Goal: Task Accomplishment & Management: Complete application form

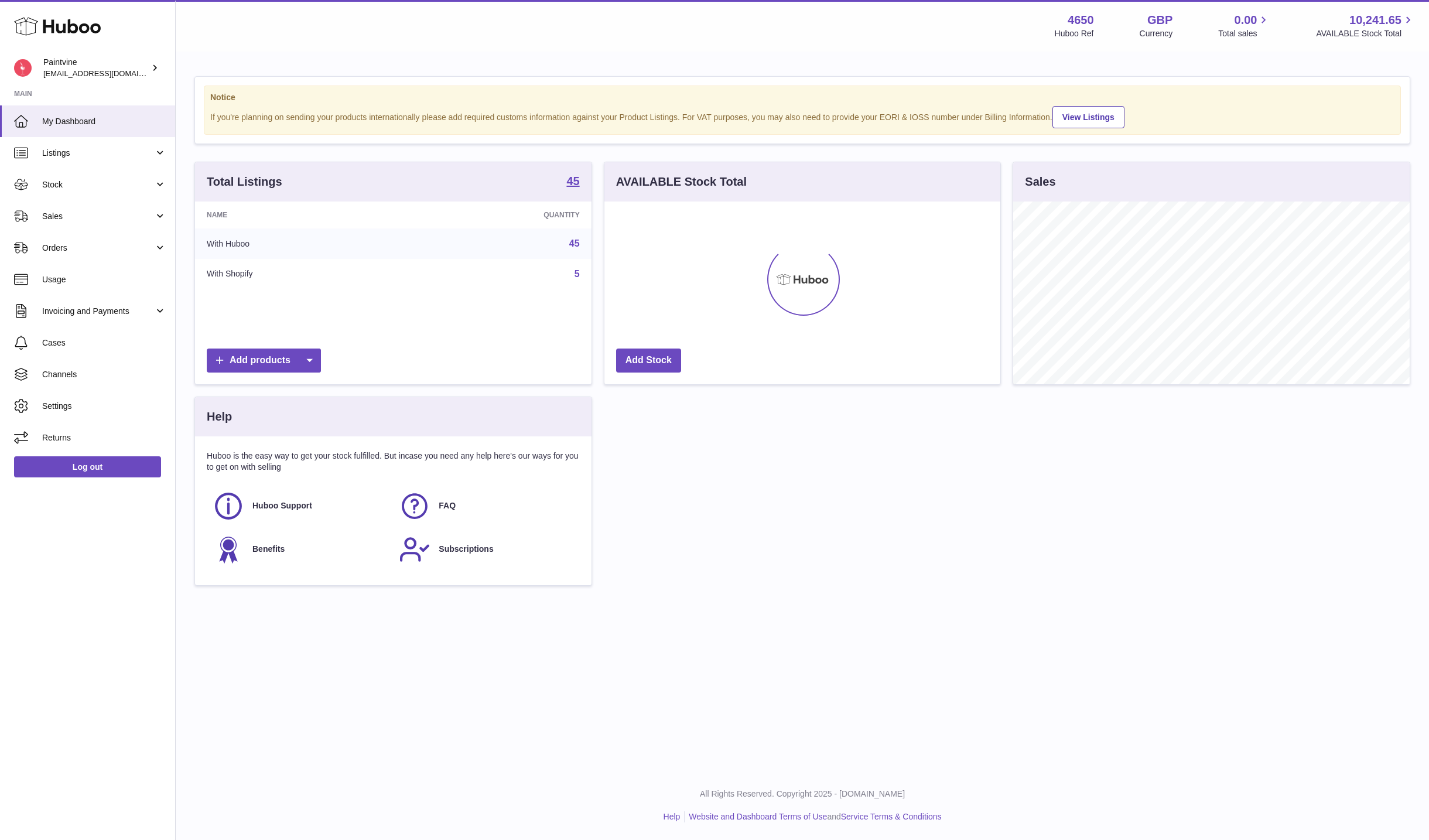
scroll to position [183, 396]
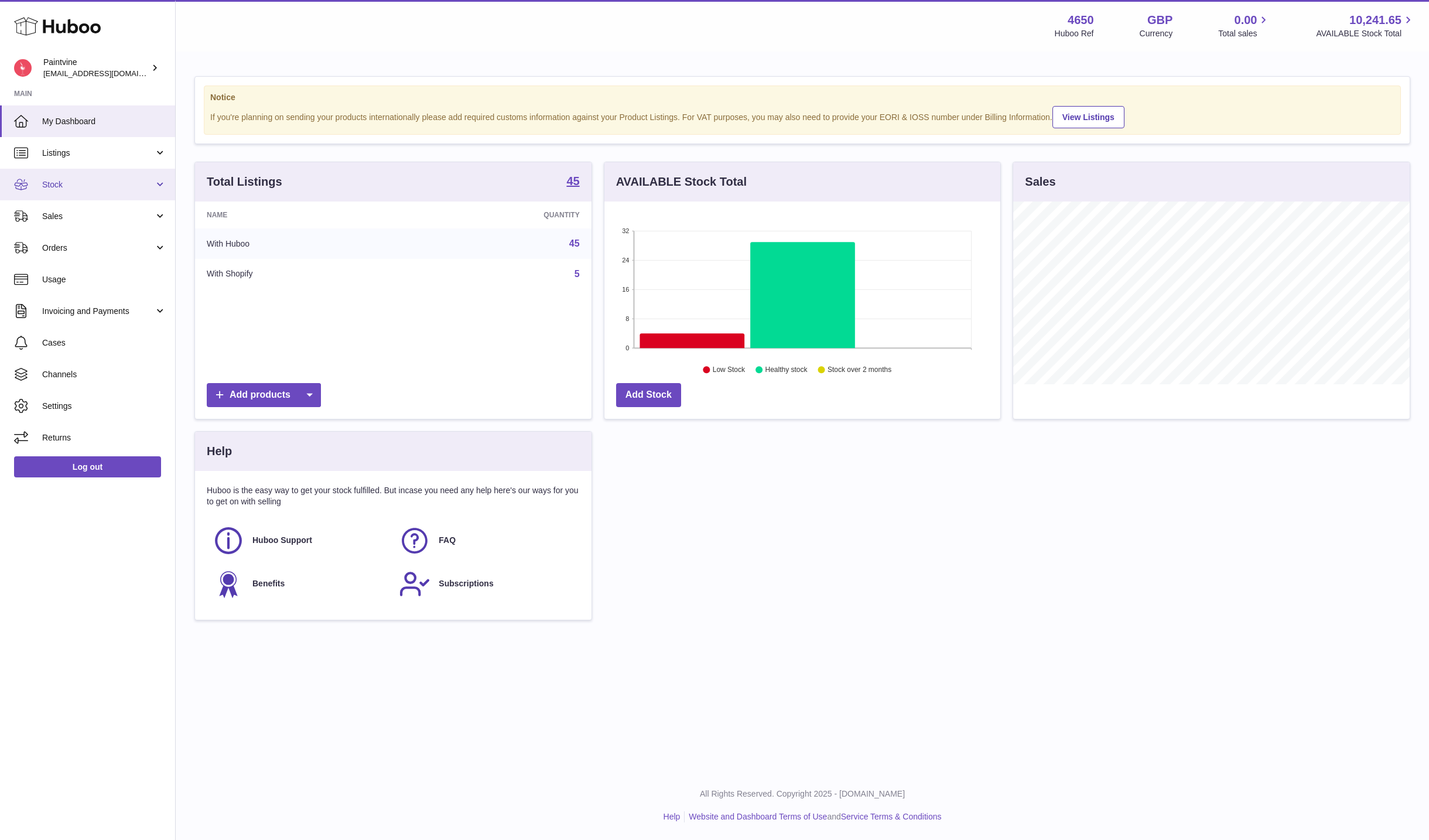
click at [92, 187] on span "Stock" at bounding box center [98, 184] width 112 height 11
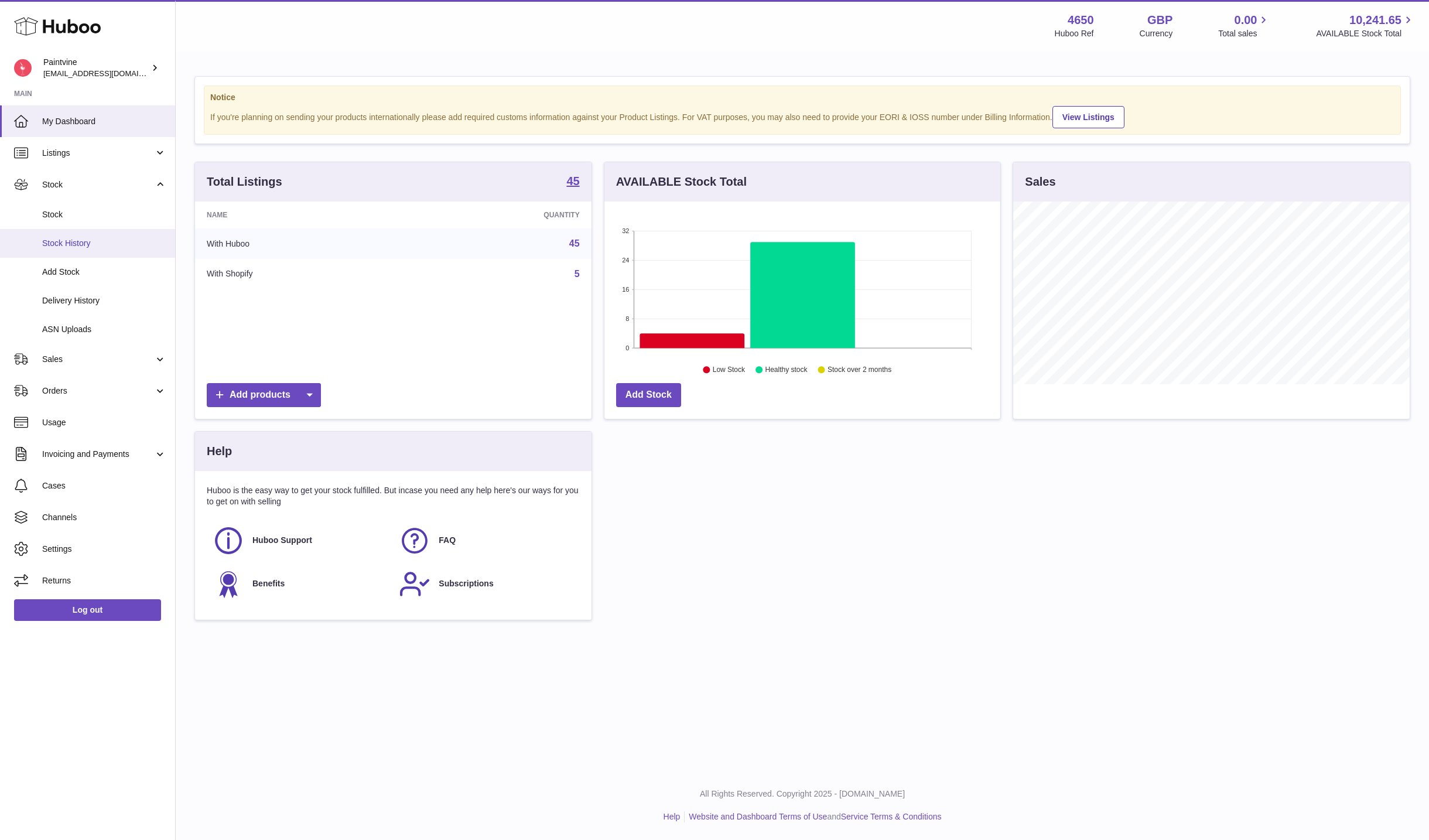
click at [91, 246] on span "Stock History" at bounding box center [104, 243] width 124 height 11
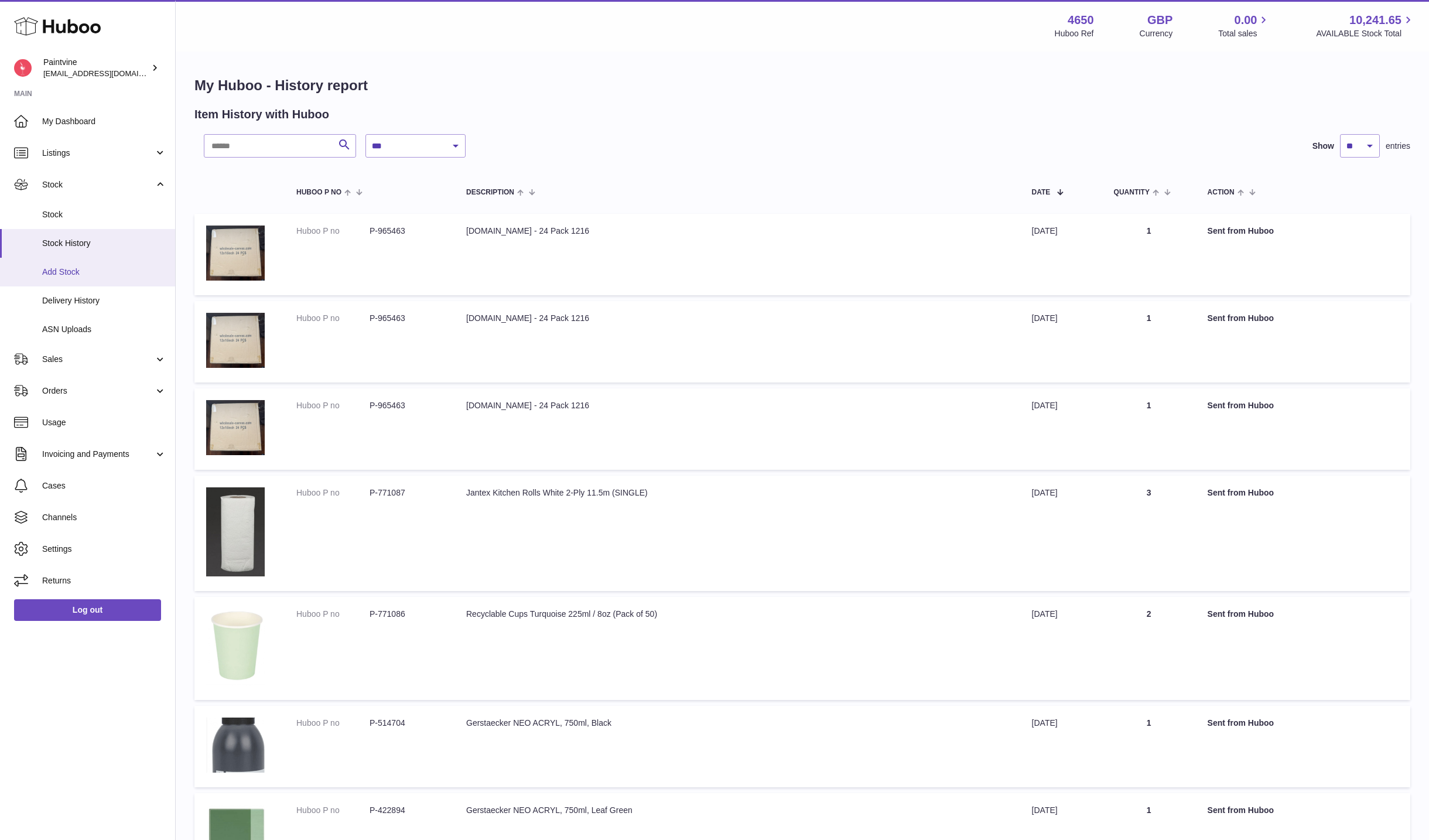
click at [89, 272] on span "Add Stock" at bounding box center [104, 271] width 124 height 11
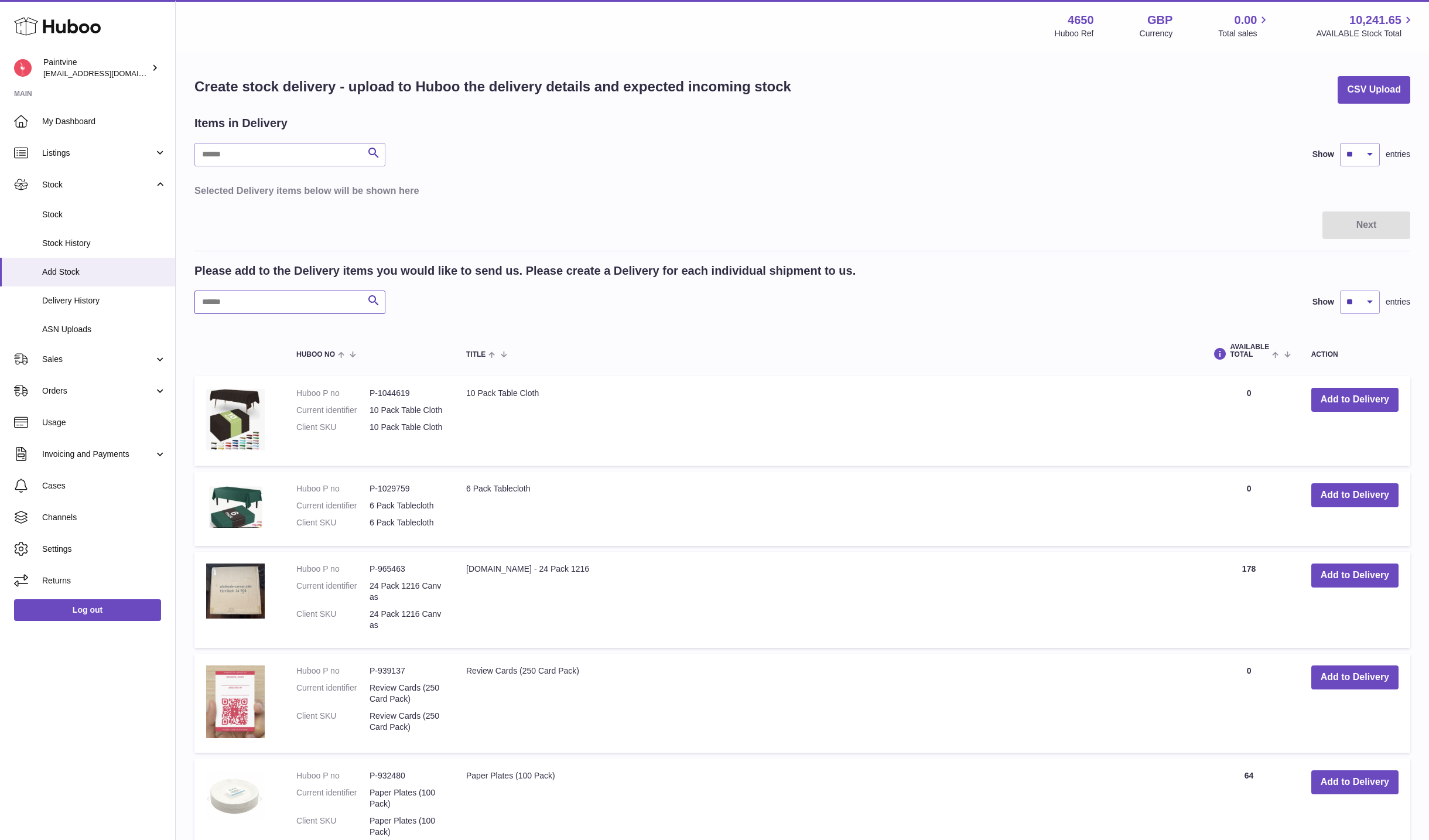
click at [265, 302] on input "text" at bounding box center [290, 302] width 191 height 23
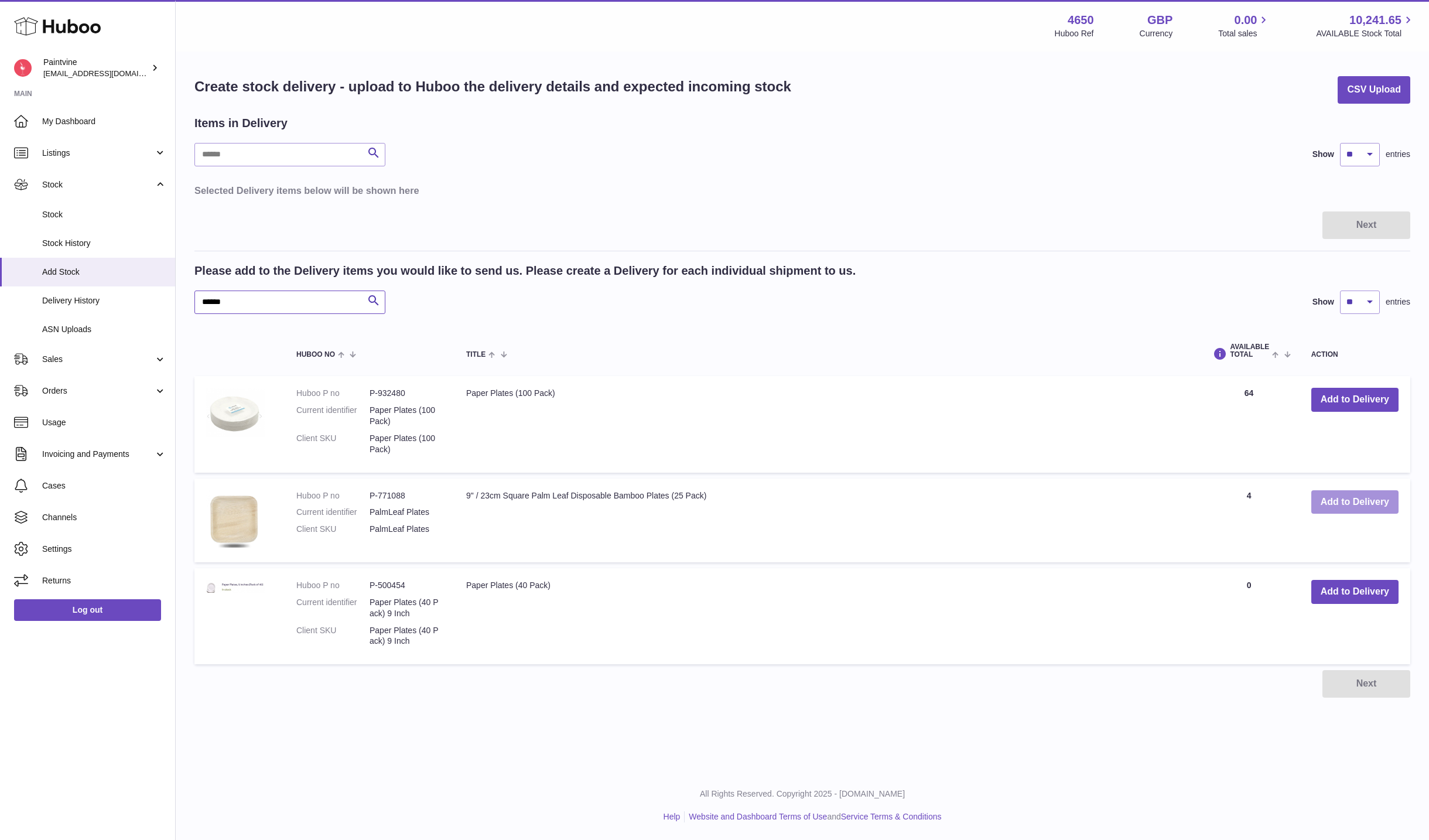
type input "******"
click at [1349, 505] on button "Add to Delivery" at bounding box center [1355, 502] width 87 height 24
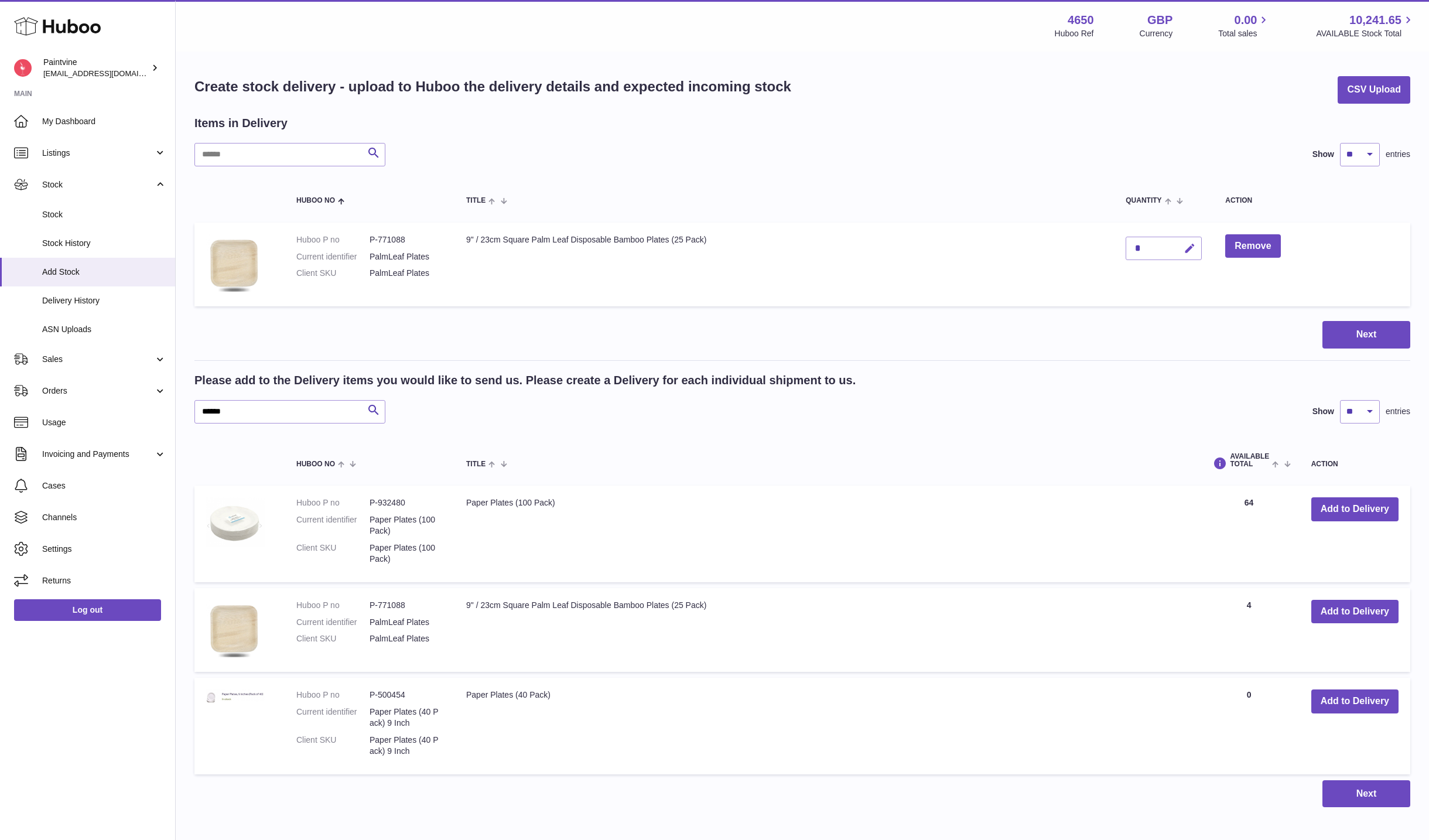
click at [1183, 248] on button "button" at bounding box center [1188, 248] width 27 height 24
type input "***"
click at [1188, 247] on icon "submit" at bounding box center [1190, 248] width 11 height 11
click at [1344, 331] on button "Next" at bounding box center [1366, 334] width 88 height 27
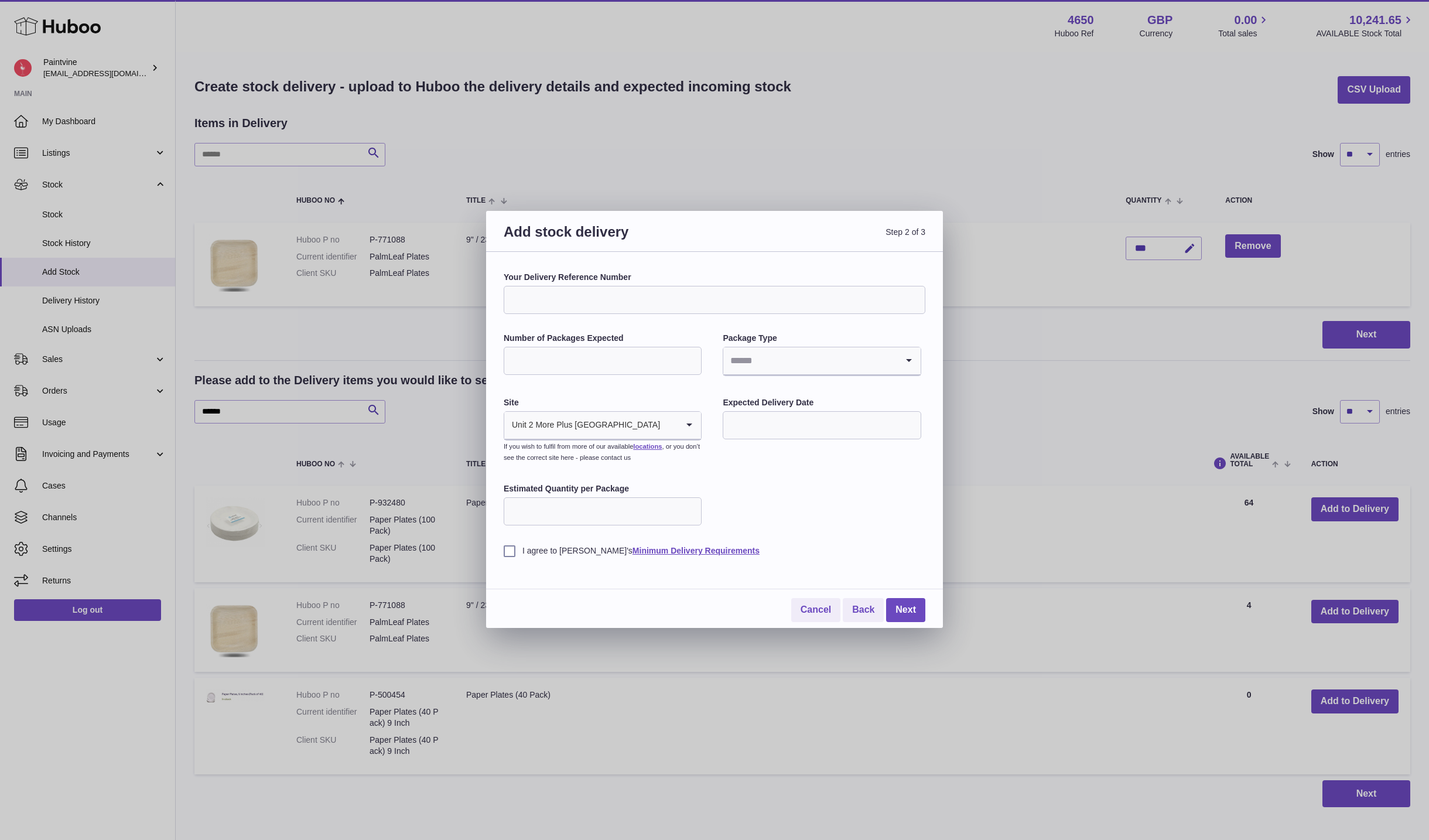
click at [661, 432] on input "Search for option" at bounding box center [669, 425] width 17 height 27
click at [641, 350] on input "Number of Packages Expected" at bounding box center [603, 361] width 198 height 28
type input "**"
click at [800, 353] on input "Search for option" at bounding box center [810, 361] width 173 height 27
click at [752, 433] on li "Boxes" at bounding box center [822, 439] width 196 height 23
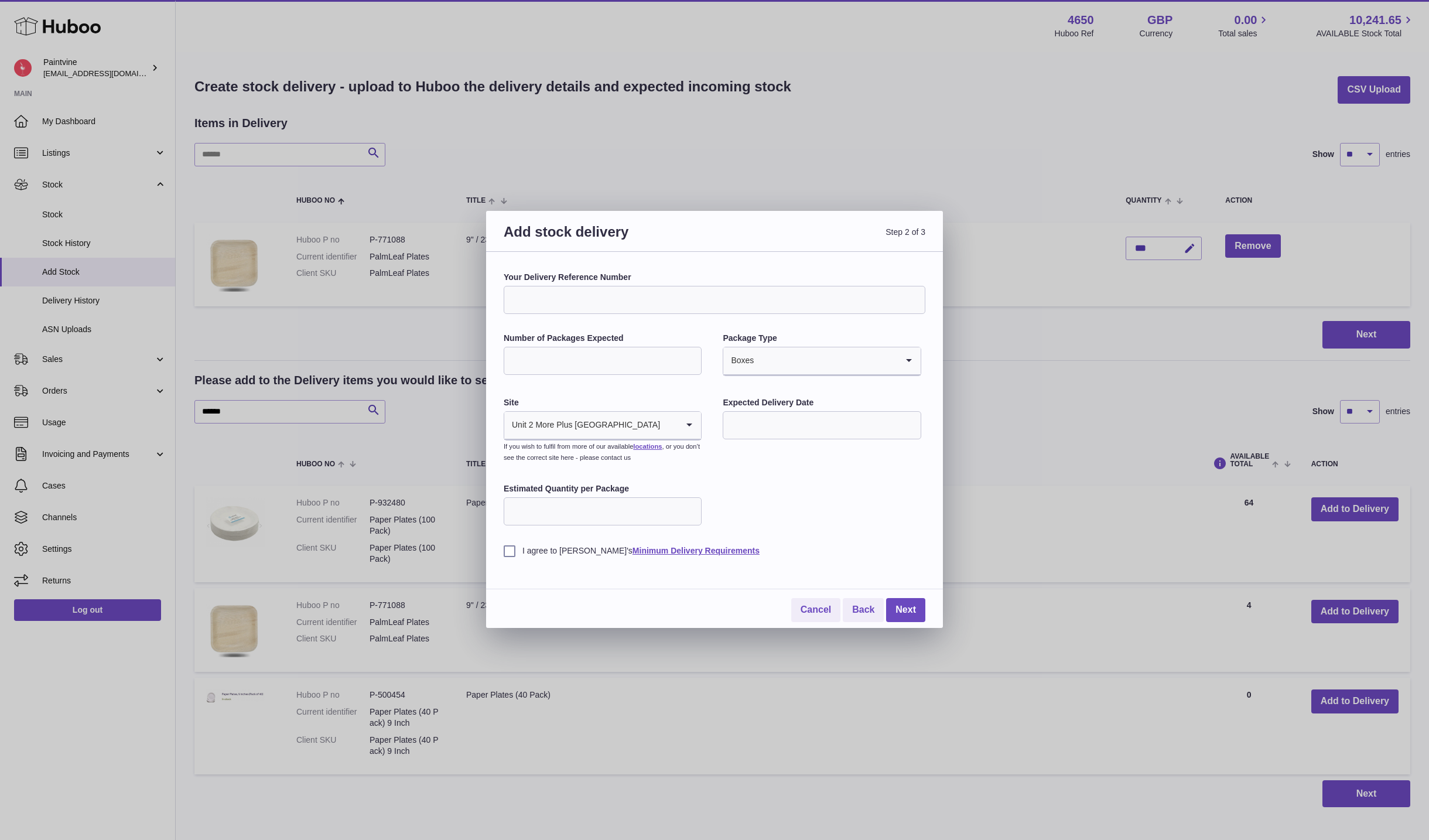
click at [606, 512] on input "Estimated Quantity per Package" at bounding box center [603, 510] width 198 height 28
click at [514, 553] on label "I agree to [PERSON_NAME]'s Minimum Delivery Requirements" at bounding box center [714, 551] width 422 height 11
click at [598, 505] on input "Estimated Quantity per Package" at bounding box center [603, 510] width 198 height 28
type input "**"
click at [820, 421] on input "text" at bounding box center [822, 424] width 198 height 28
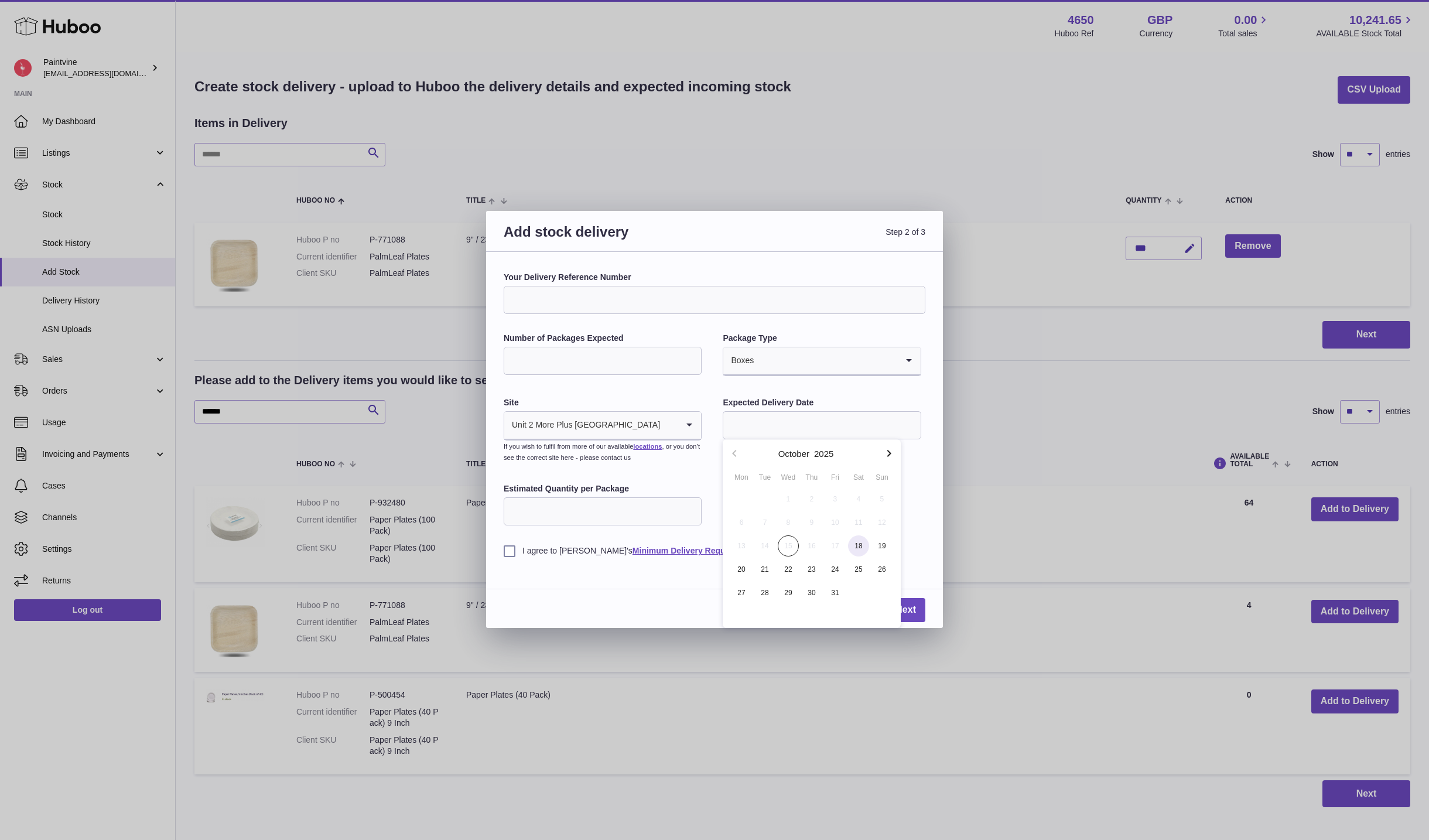
click at [861, 551] on span "18" at bounding box center [859, 546] width 22 height 22
type input "**********"
click at [912, 601] on link "Next" at bounding box center [906, 609] width 39 height 24
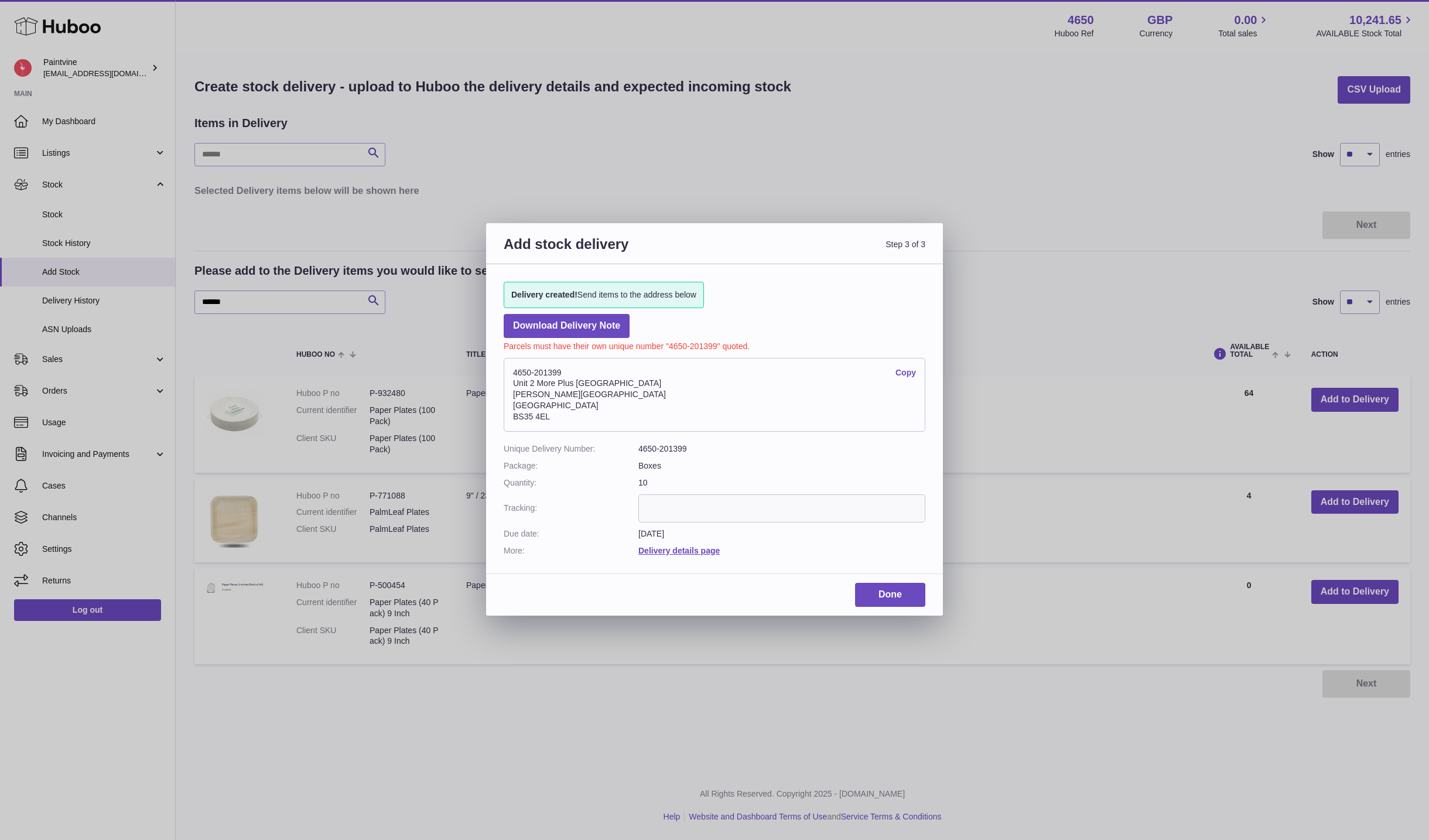
click at [905, 372] on link "Copy" at bounding box center [906, 373] width 21 height 11
click at [886, 603] on link "Done" at bounding box center [890, 595] width 70 height 24
